Goal: Task Accomplishment & Management: Manage account settings

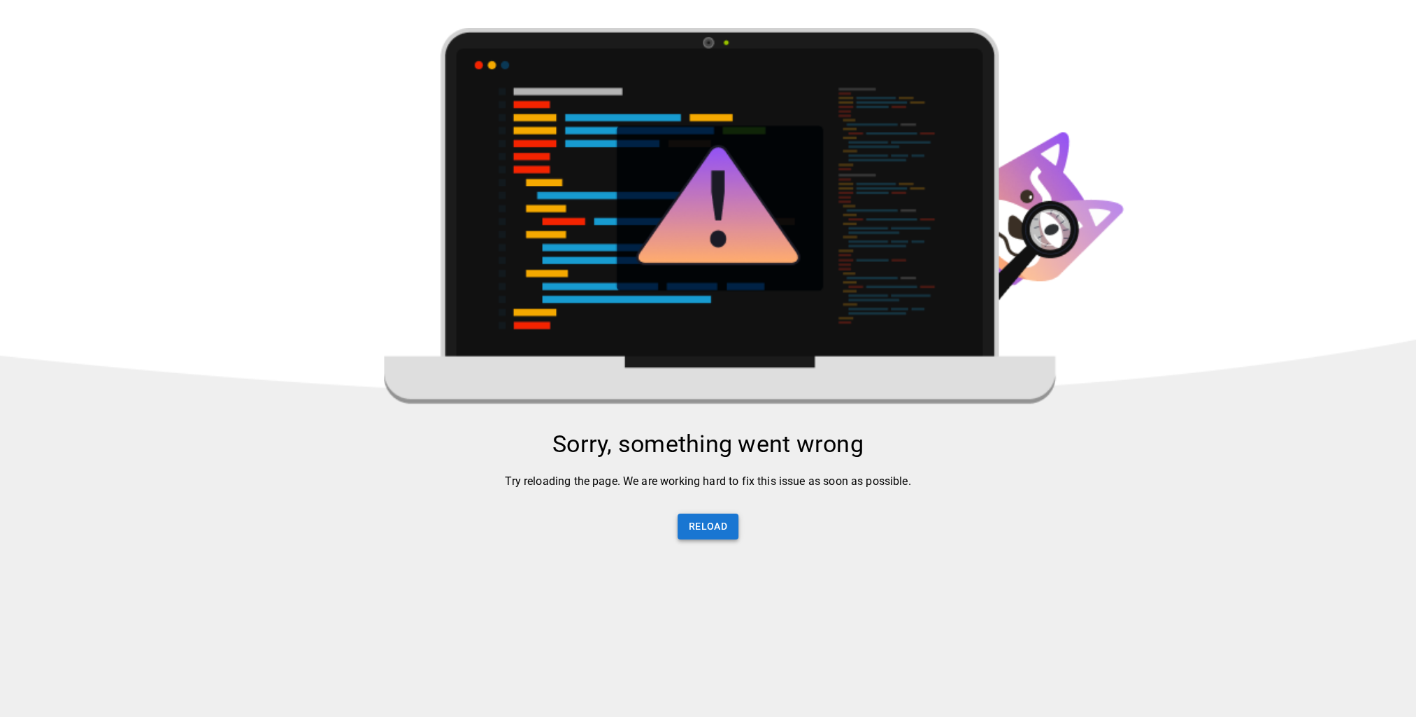
click at [710, 538] on button "Reload" at bounding box center [707, 527] width 61 height 26
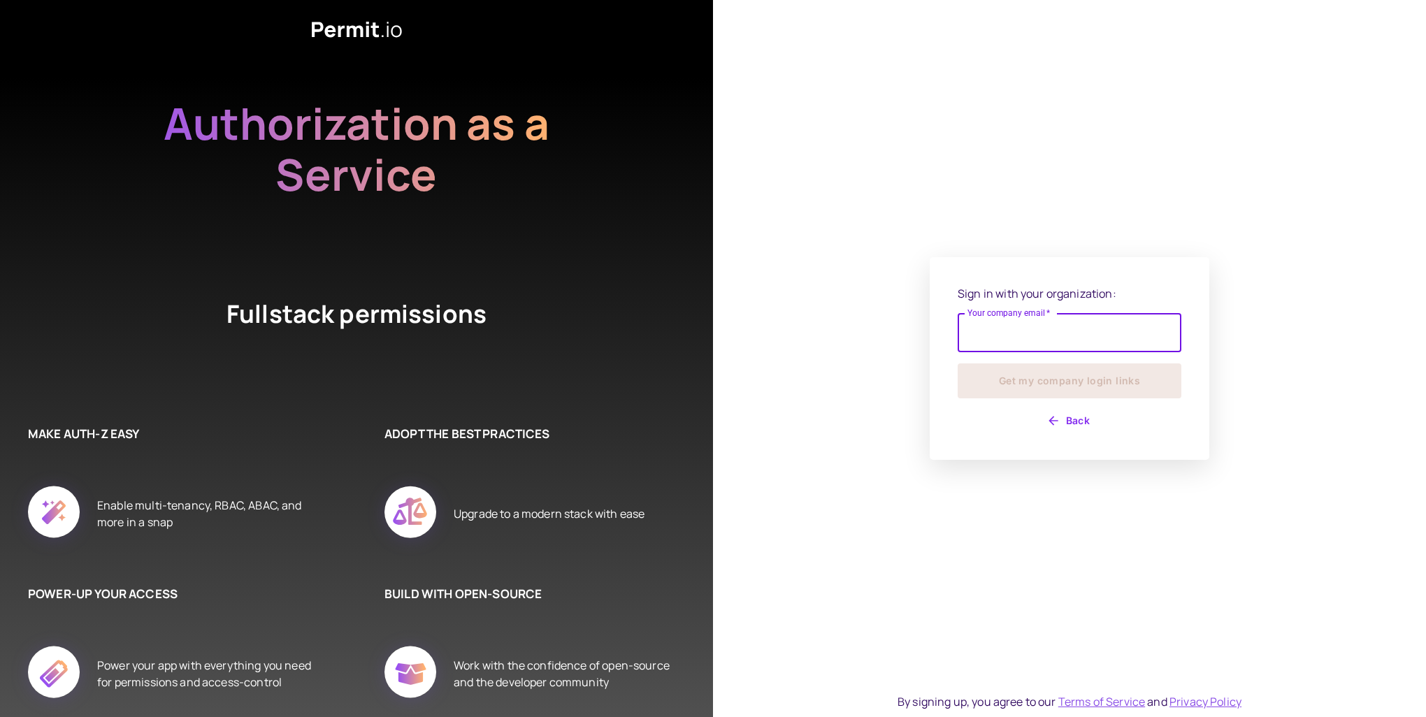
click at [1019, 337] on input "Your company email   *" at bounding box center [1070, 332] width 224 height 39
type input "**********"
click at [1056, 381] on button "Get my company login links" at bounding box center [1070, 381] width 224 height 35
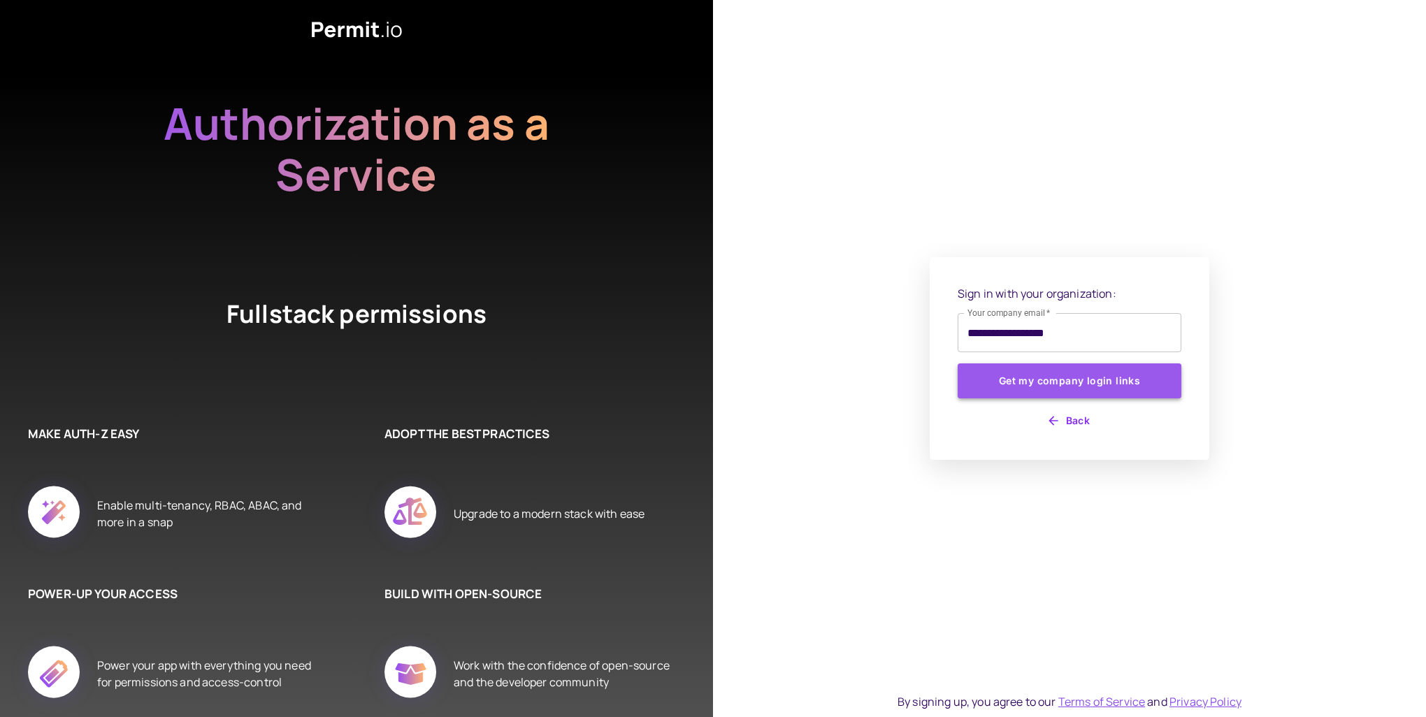
click at [1147, 377] on button "Get my company login links" at bounding box center [1070, 381] width 224 height 35
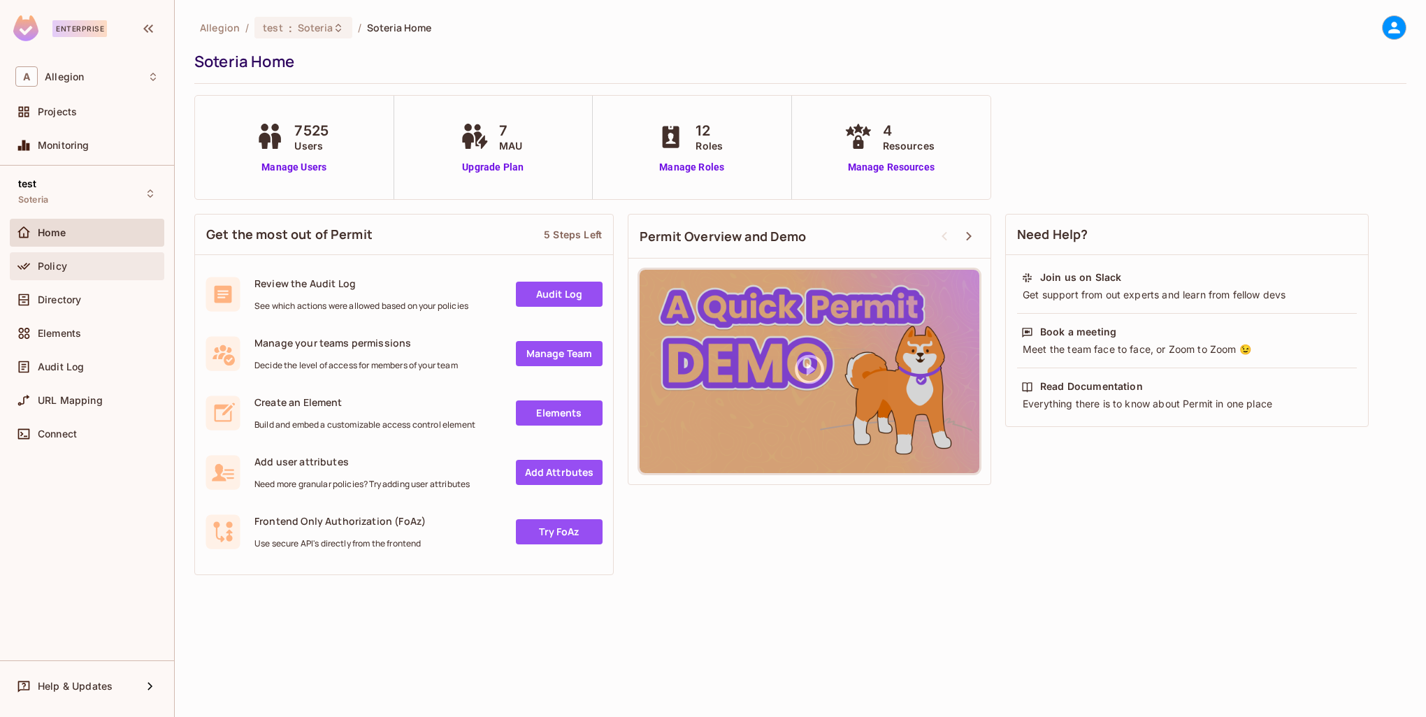
click at [96, 273] on div "Policy" at bounding box center [86, 266] width 143 height 17
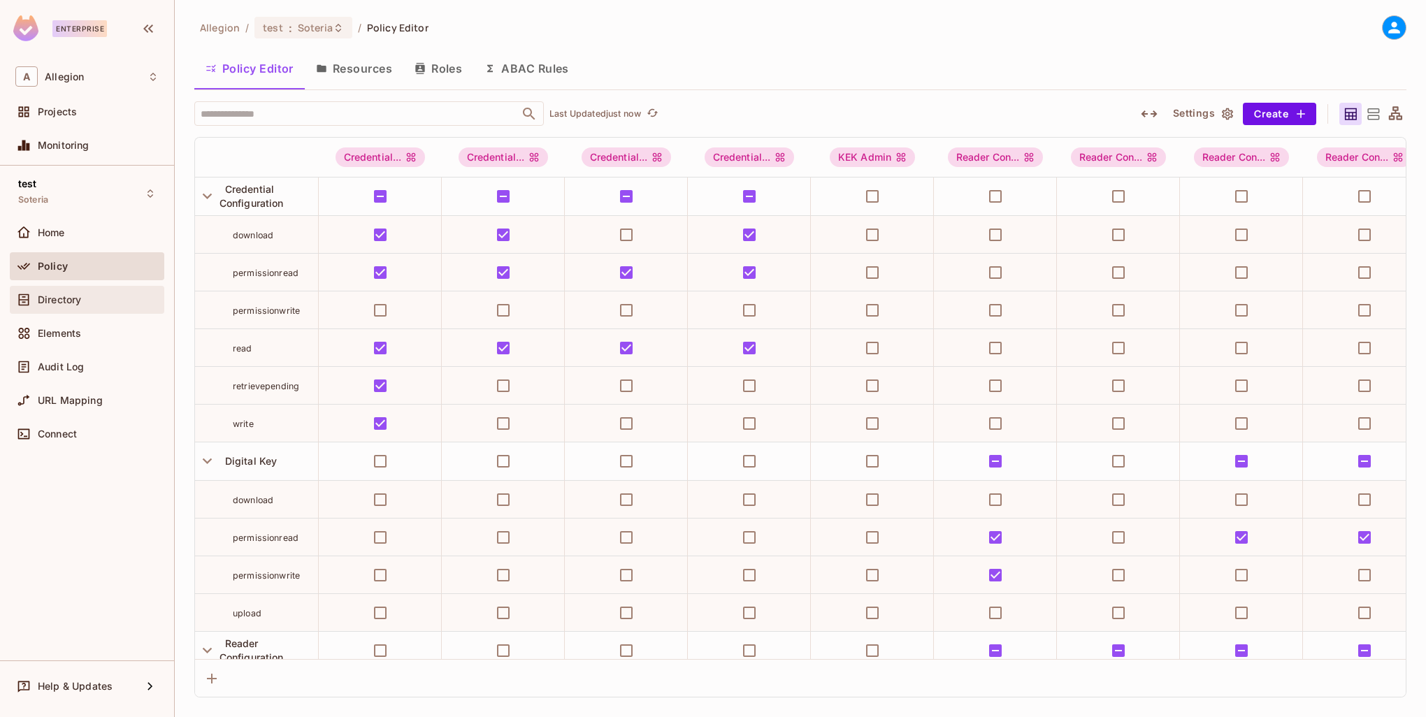
click at [95, 308] on div "Directory" at bounding box center [87, 300] width 154 height 28
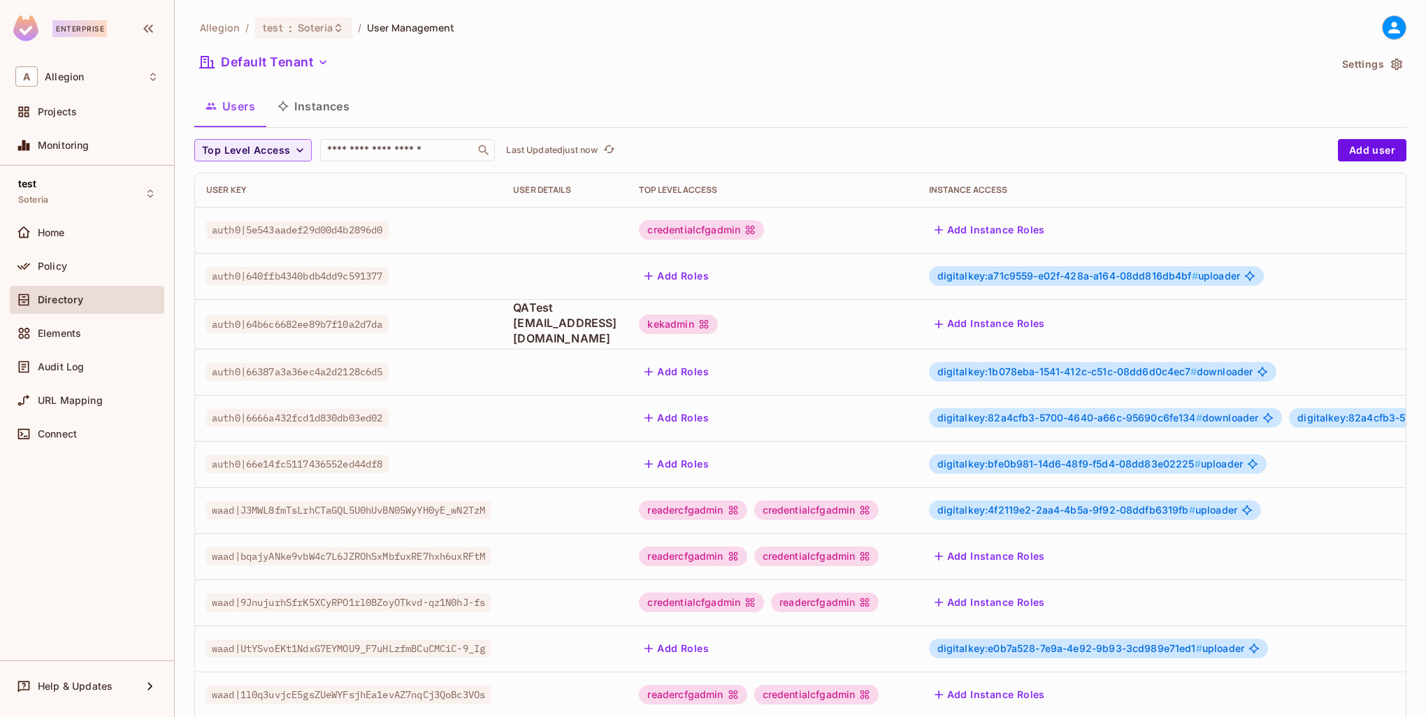
click at [312, 98] on button "Instances" at bounding box center [313, 106] width 94 height 35
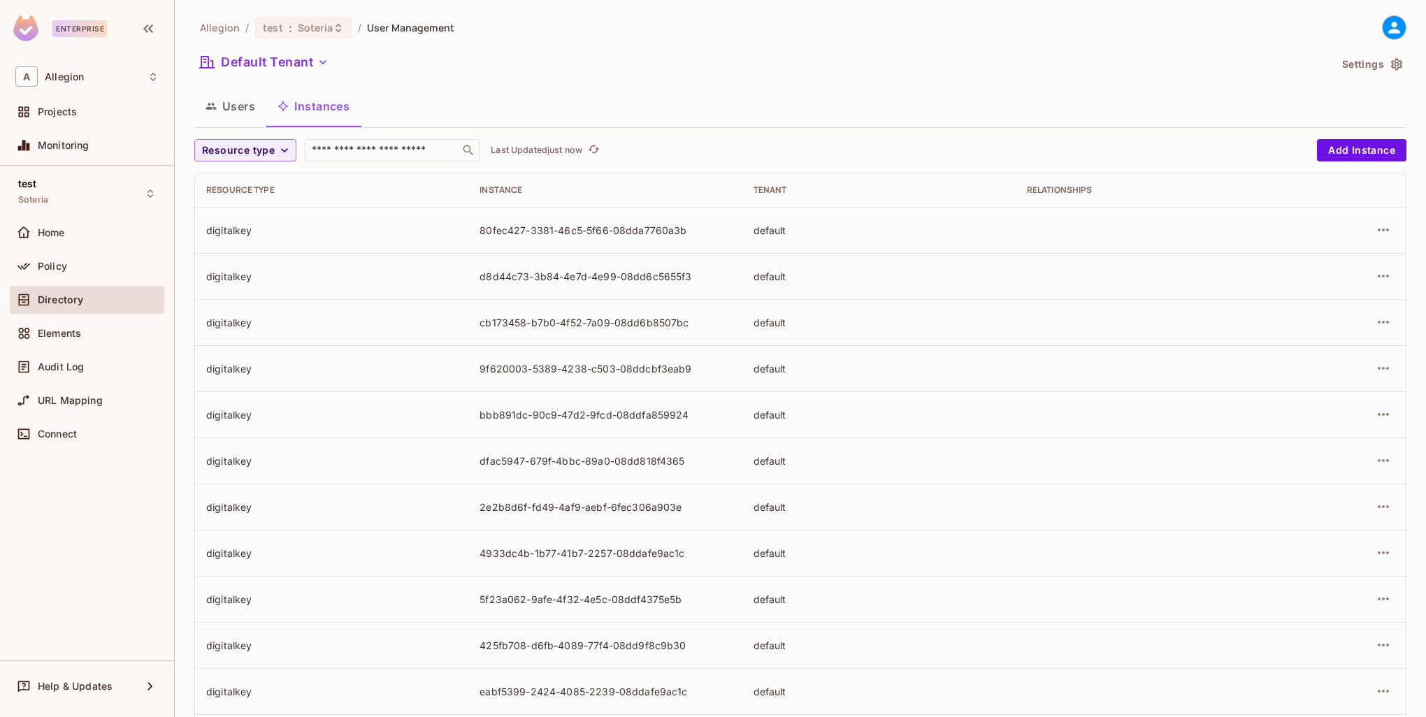
click at [213, 106] on icon "button" at bounding box center [211, 106] width 11 height 11
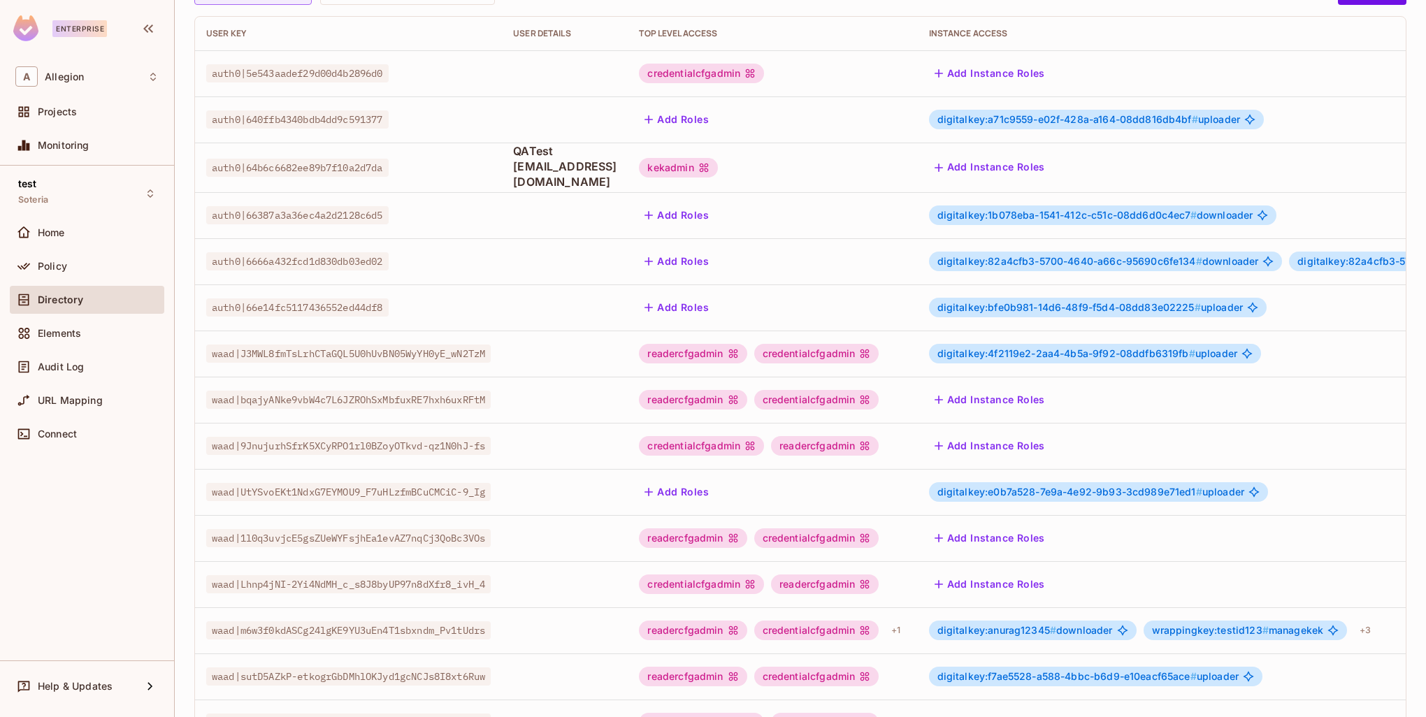
scroll to position [269, 0]
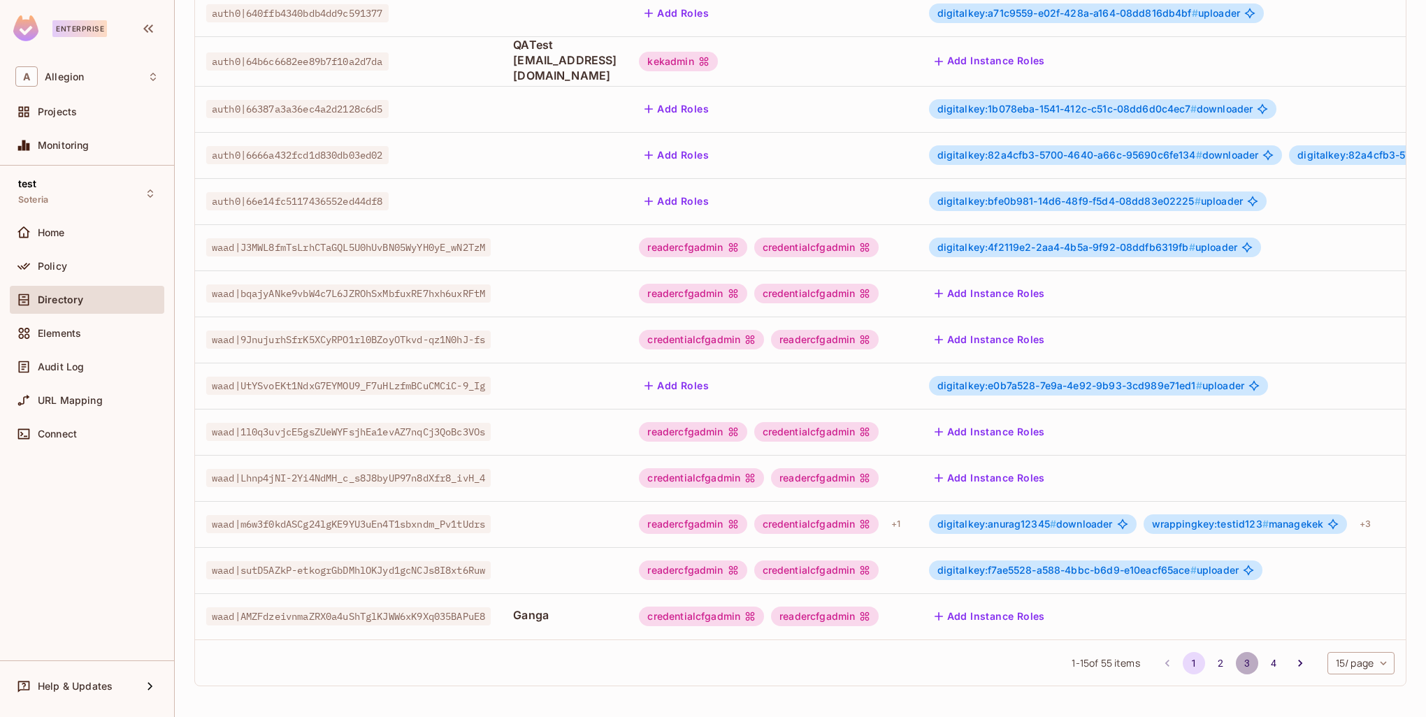
click at [1236, 670] on button "3" at bounding box center [1247, 663] width 22 height 22
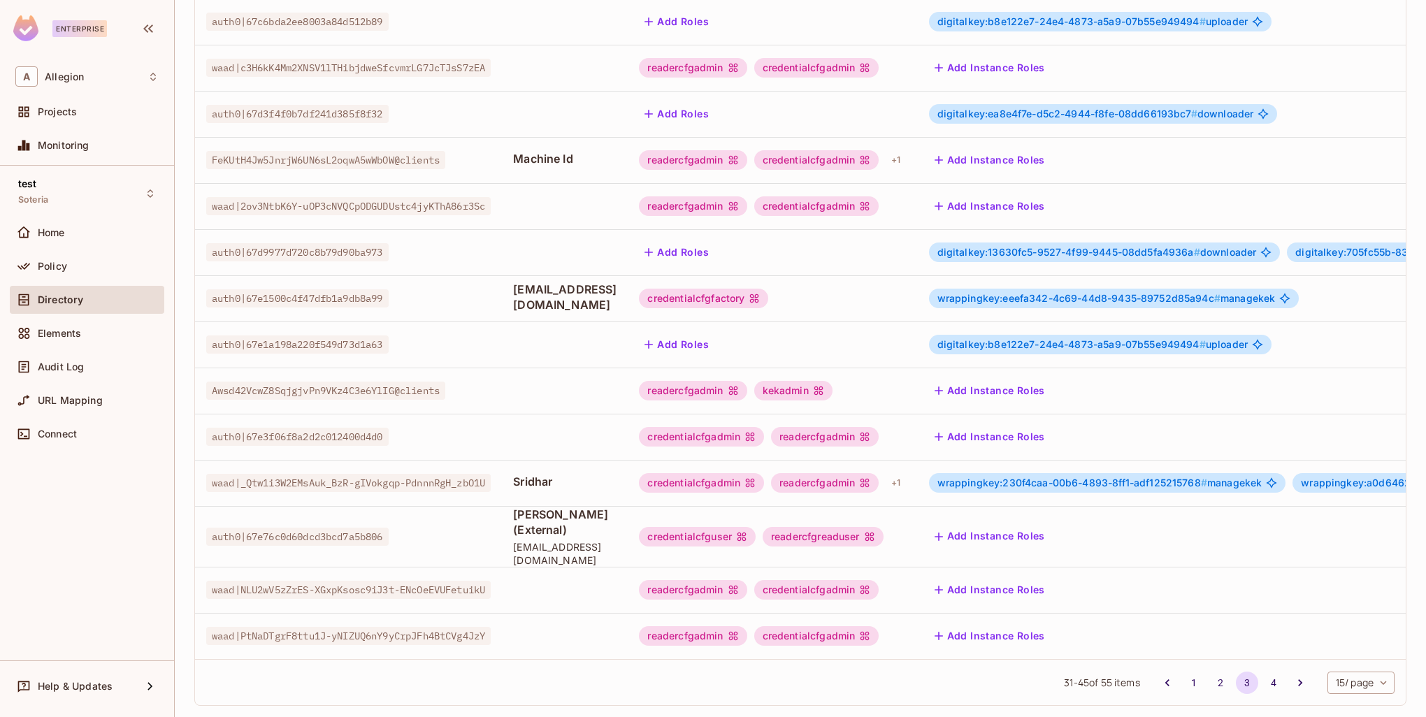
click at [1021, 477] on span "wrappingkey:230f4caa-00b6-4893-8ff1-adf125215768 #" at bounding box center [1072, 483] width 270 height 12
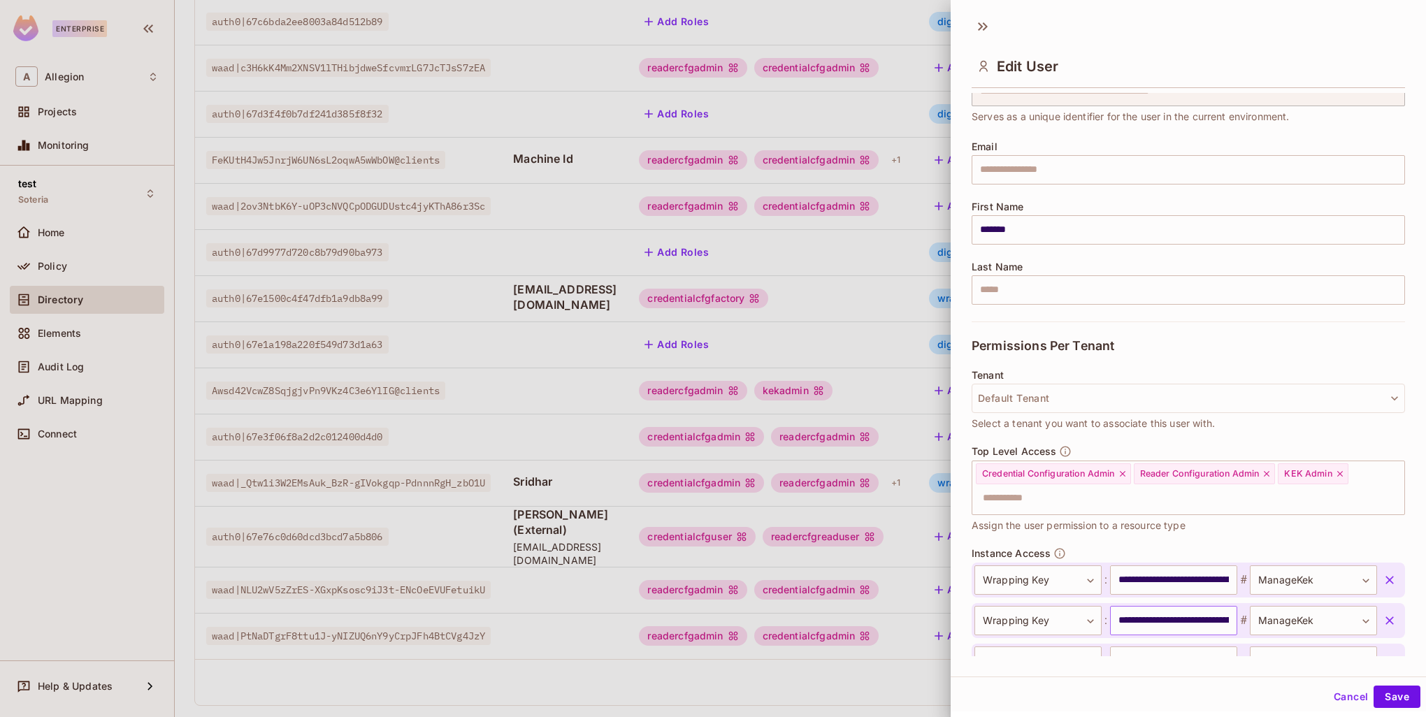
scroll to position [168, 0]
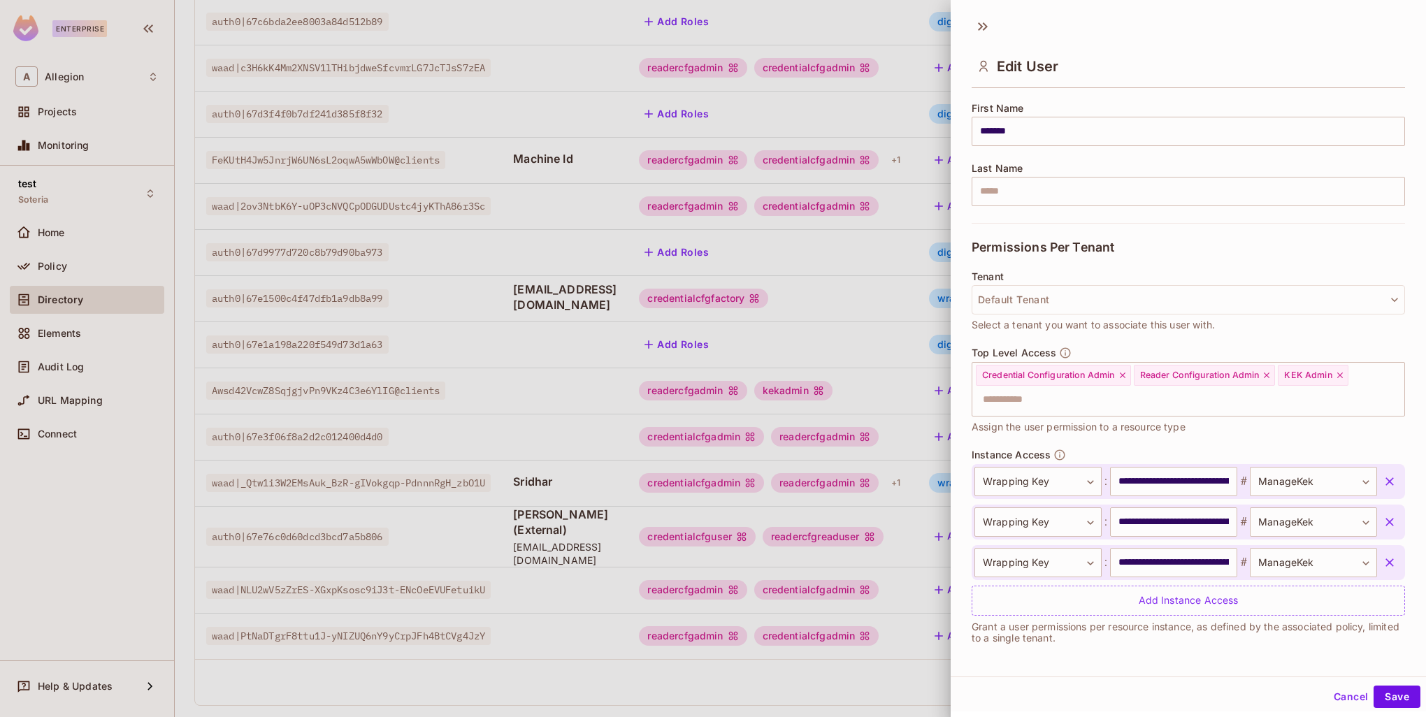
click at [1383, 566] on icon "button" at bounding box center [1390, 563] width 14 height 14
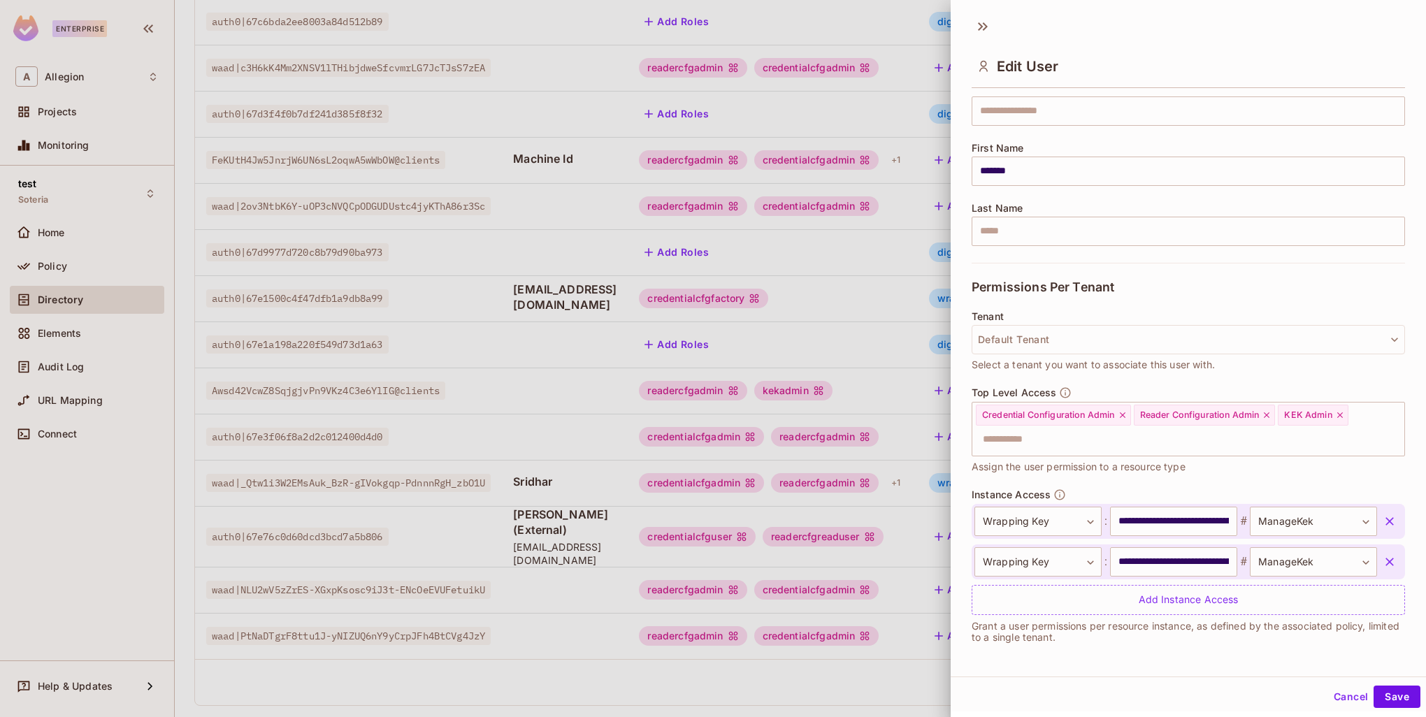
click at [1383, 563] on icon "button" at bounding box center [1390, 562] width 14 height 14
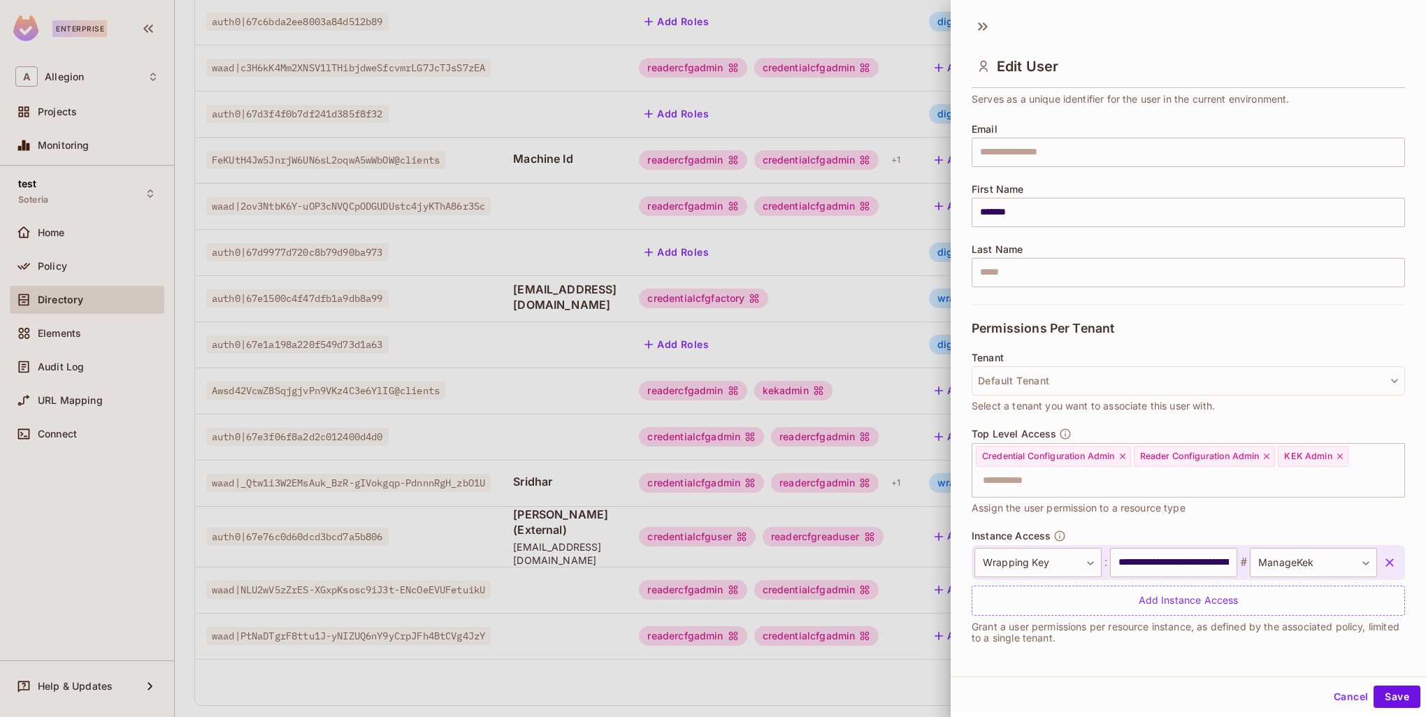
click at [1386, 559] on icon "button" at bounding box center [1390, 563] width 8 height 8
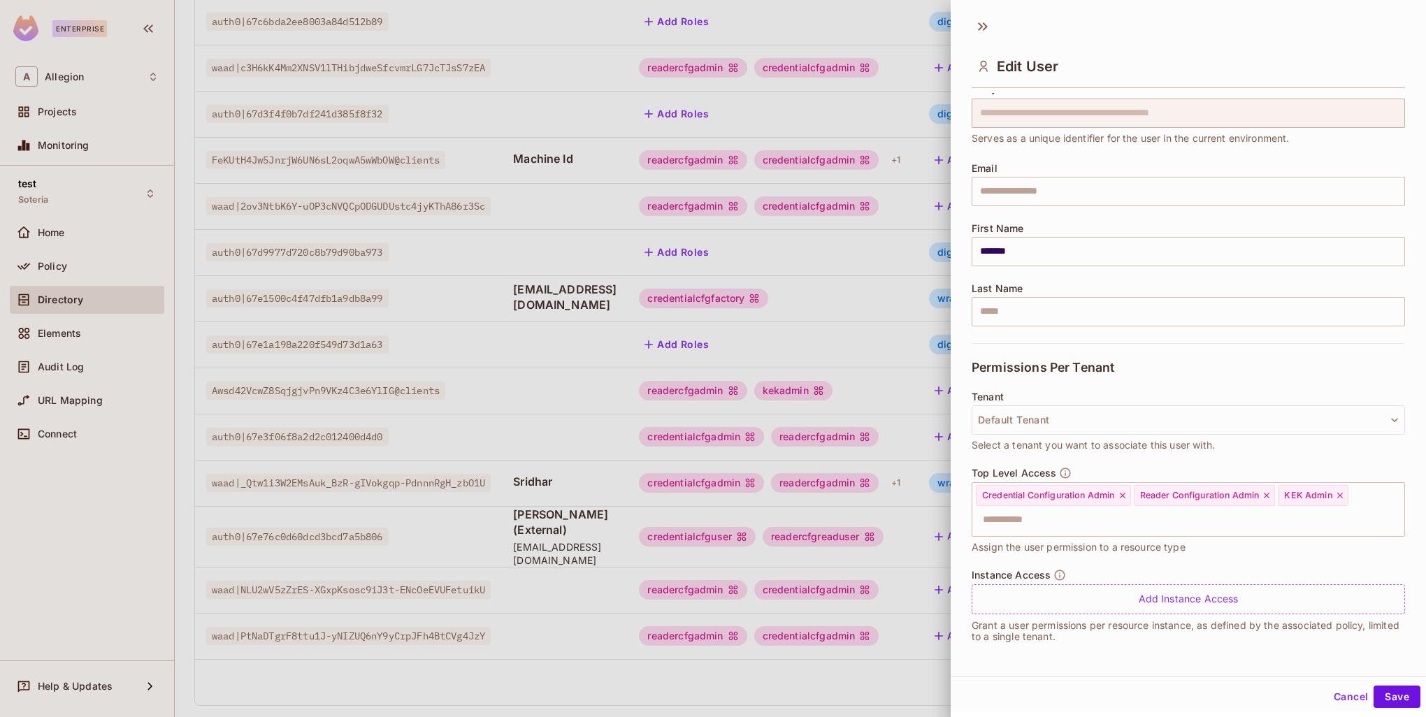
scroll to position [47, 0]
click at [1402, 690] on button "Save" at bounding box center [1397, 697] width 47 height 22
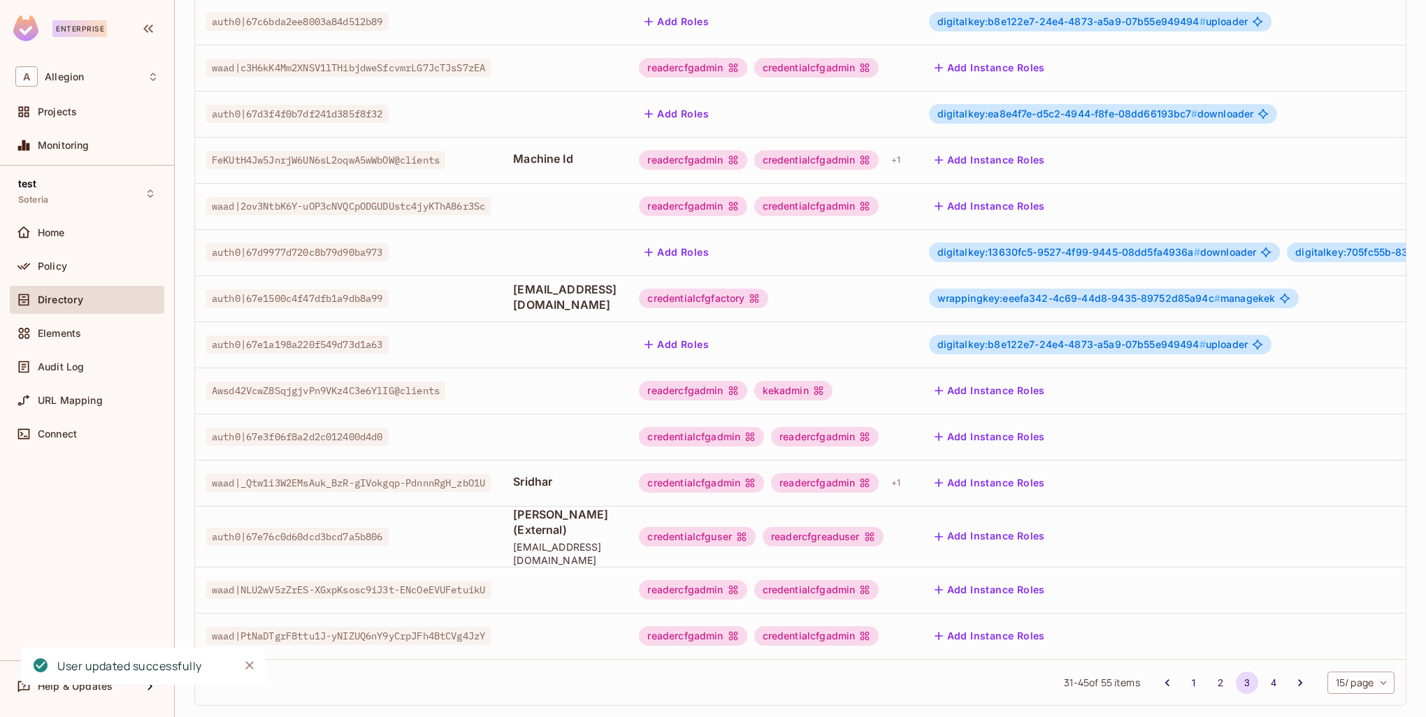
click at [247, 668] on icon "Close" at bounding box center [249, 665] width 8 height 8
